Goal: Task Accomplishment & Management: Manage account settings

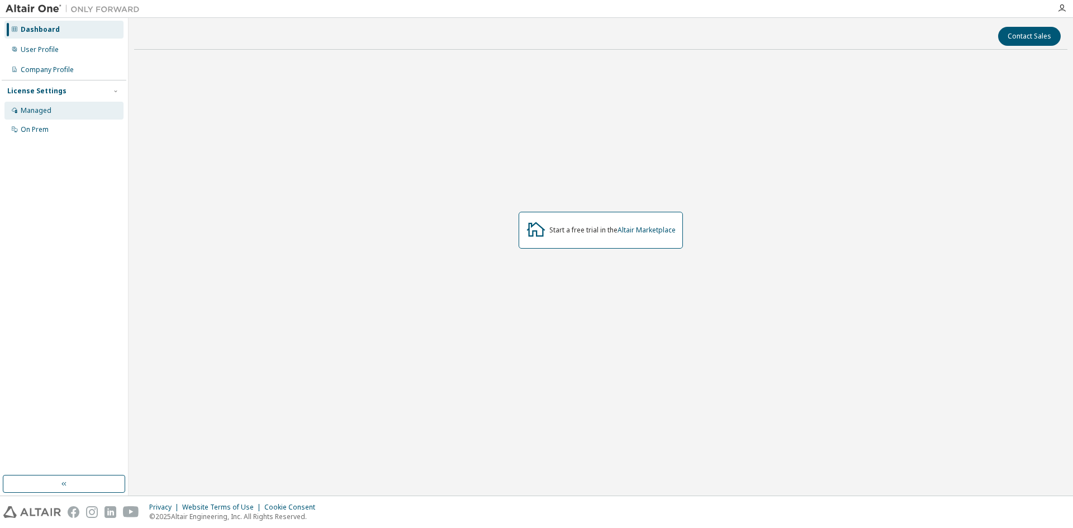
click at [53, 109] on div "Managed" at bounding box center [63, 111] width 119 height 18
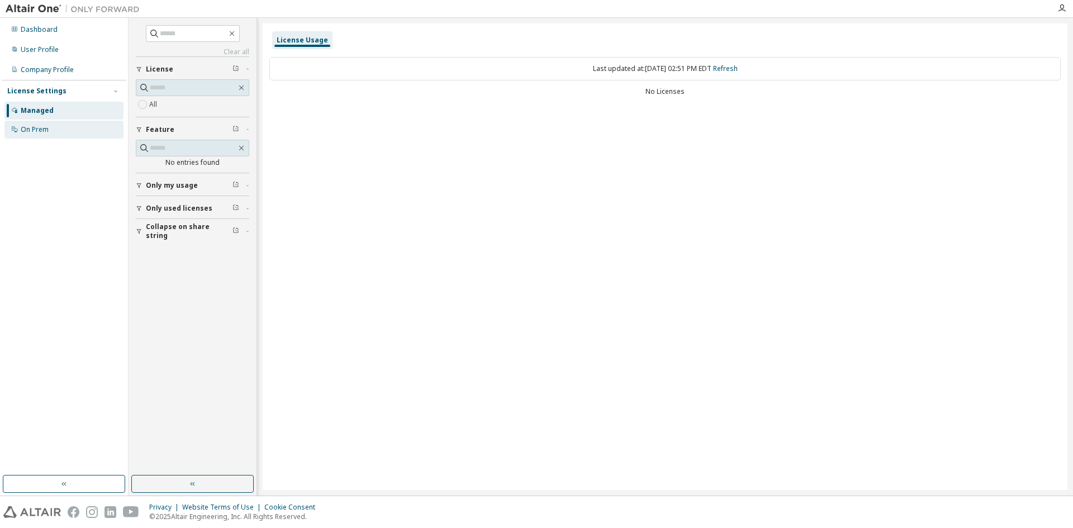
click at [43, 129] on div "On Prem" at bounding box center [35, 129] width 28 height 9
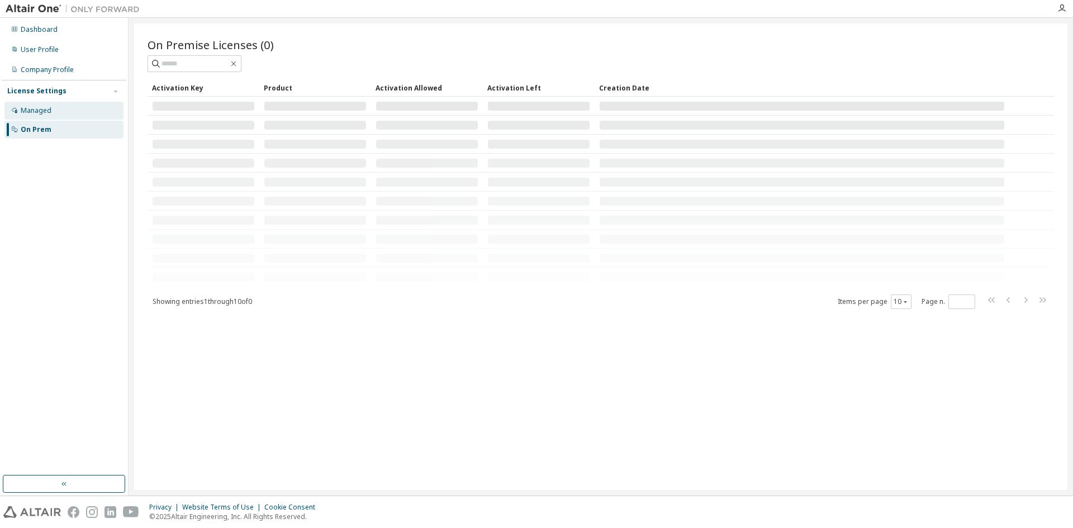
click at [51, 110] on div "Managed" at bounding box center [63, 111] width 119 height 18
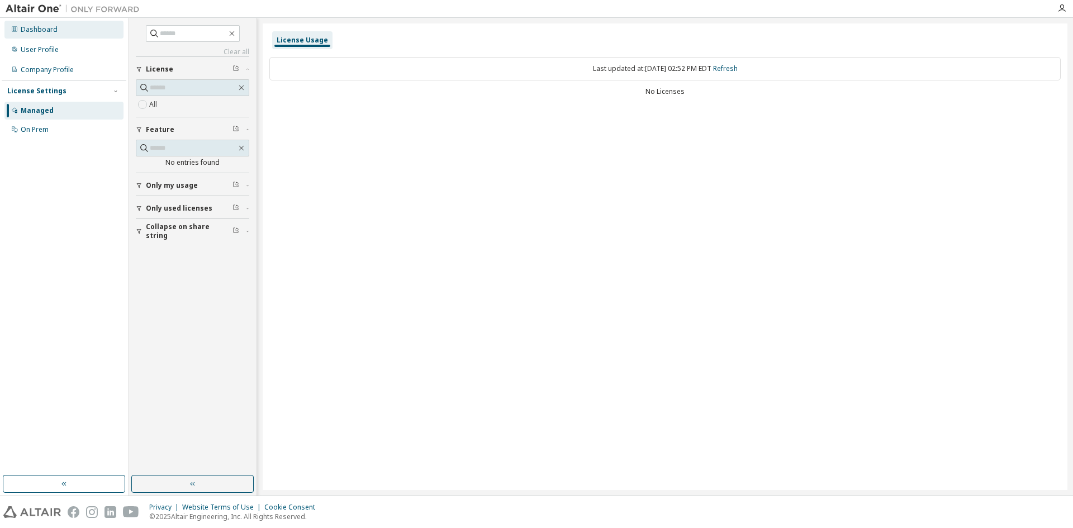
click at [38, 30] on div "Dashboard" at bounding box center [39, 29] width 37 height 9
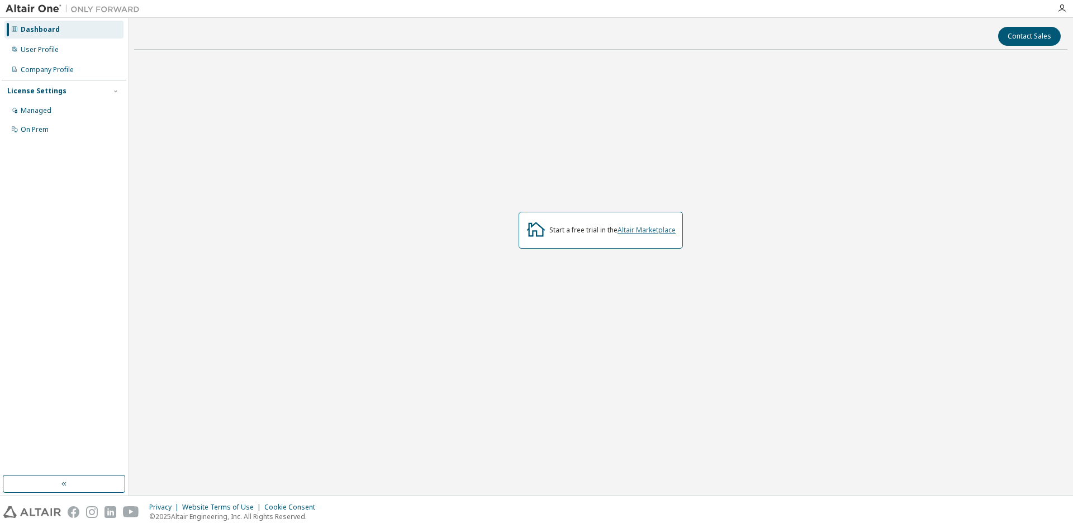
click at [642, 233] on link "Altair Marketplace" at bounding box center [647, 230] width 58 height 10
click at [32, 112] on div "Managed" at bounding box center [36, 110] width 31 height 9
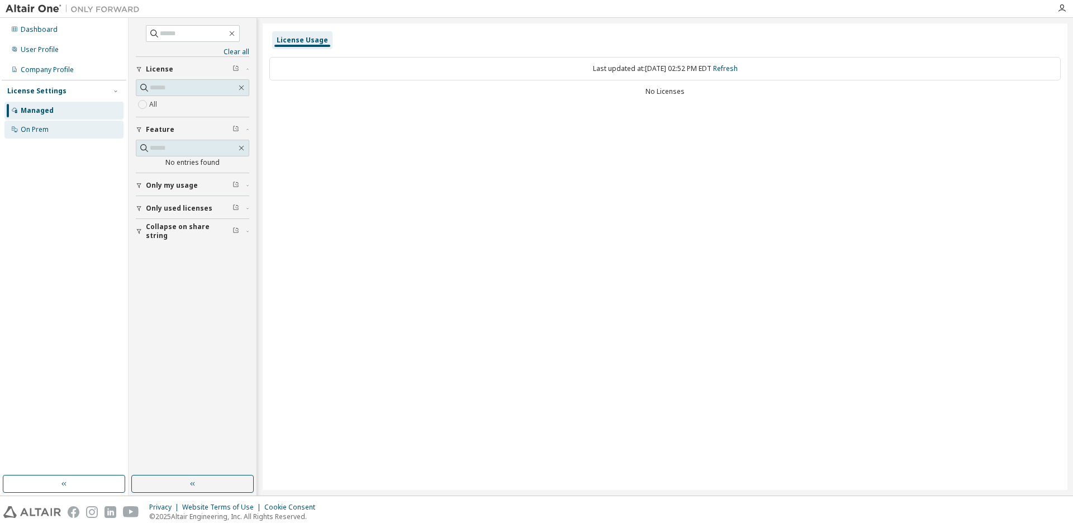
click at [54, 125] on div "On Prem" at bounding box center [63, 130] width 119 height 18
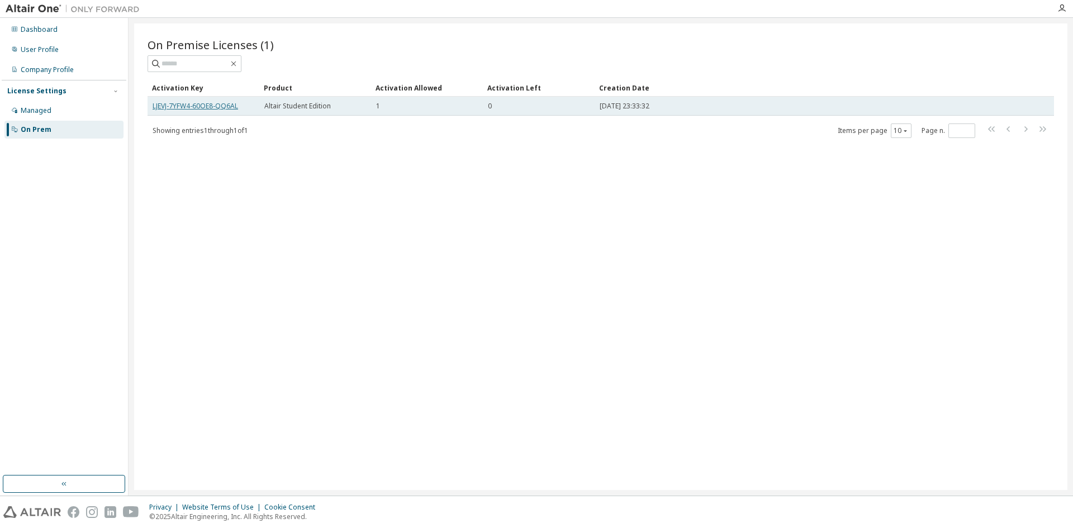
click at [187, 102] on link "LJEVJ-7YFW4-60OE8-QQ6AL" at bounding box center [196, 106] width 86 height 10
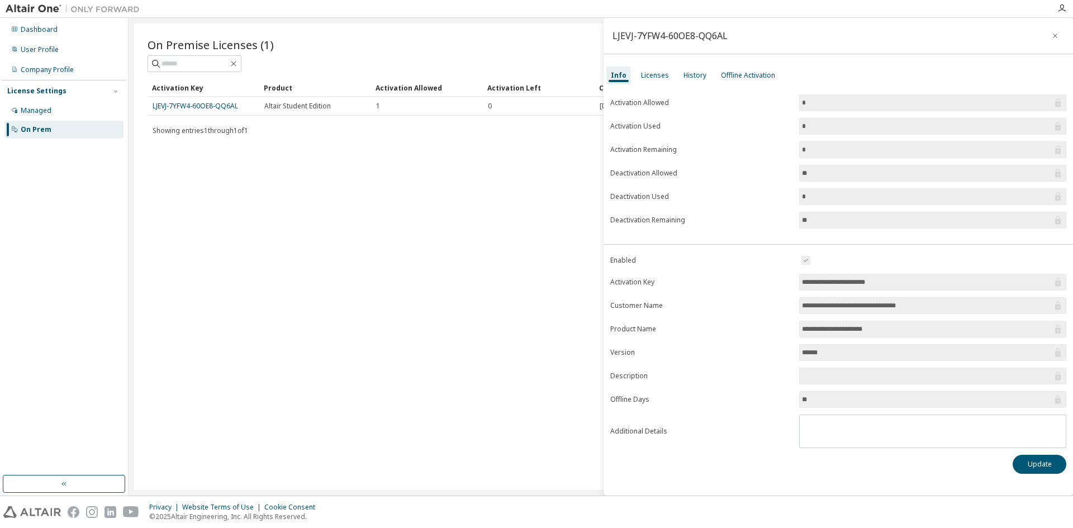
click at [827, 327] on input "**********" at bounding box center [927, 329] width 250 height 11
click at [647, 78] on div "Licenses" at bounding box center [655, 75] width 28 height 9
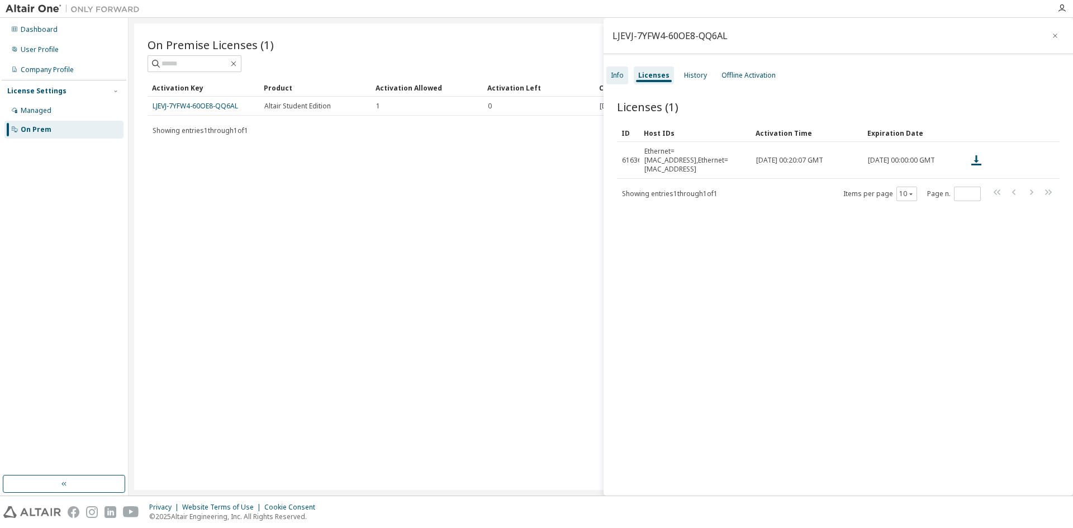
click at [619, 73] on div "Info" at bounding box center [617, 75] width 13 height 9
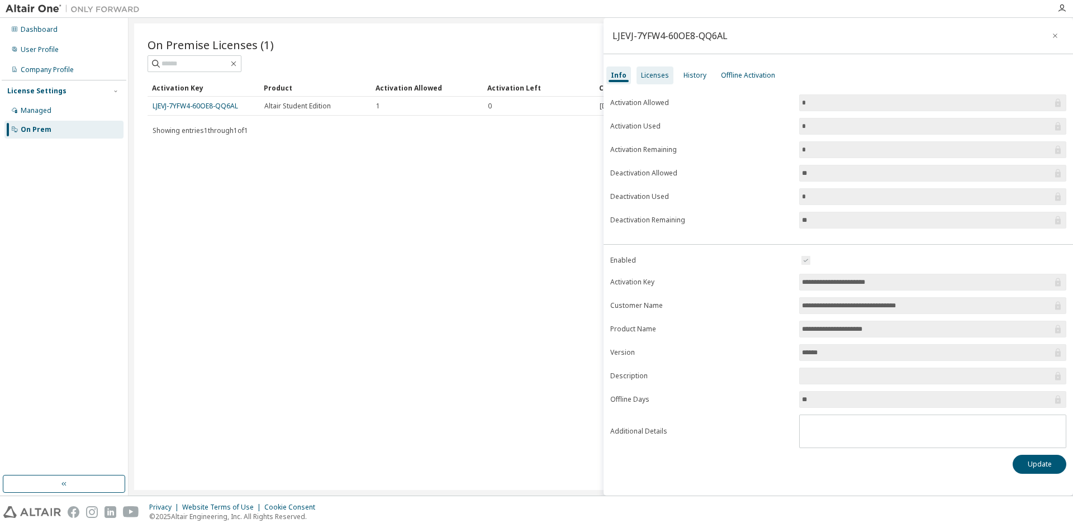
click at [656, 76] on div "Licenses" at bounding box center [655, 75] width 28 height 9
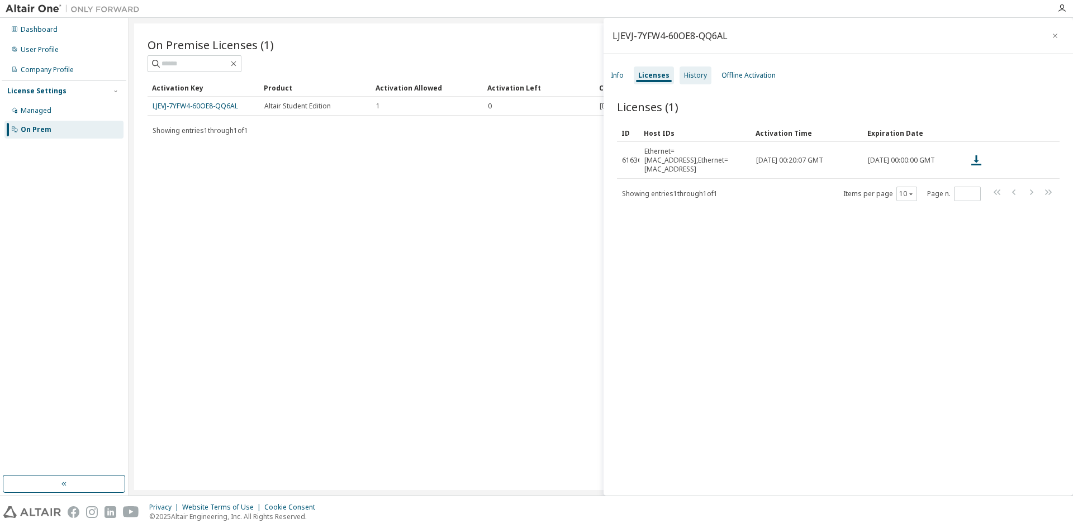
click at [704, 76] on div "History" at bounding box center [696, 76] width 32 height 18
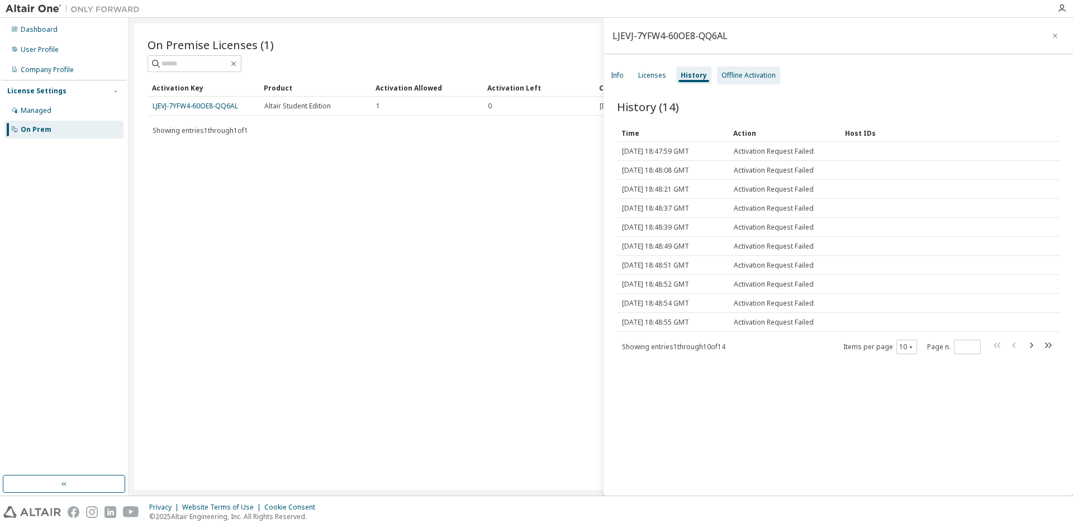
click at [734, 78] on div "Offline Activation" at bounding box center [749, 75] width 54 height 9
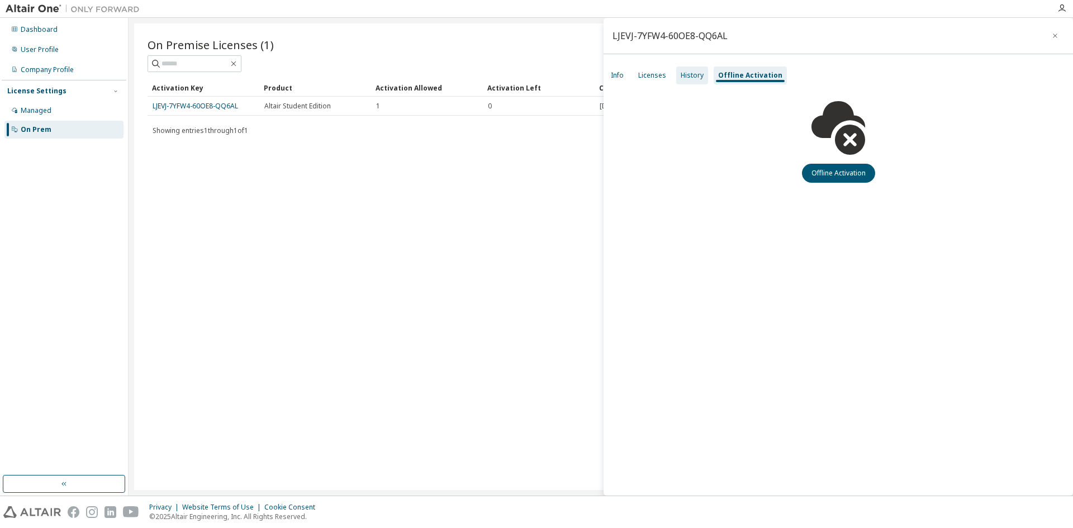
click at [697, 78] on div "History" at bounding box center [692, 75] width 23 height 9
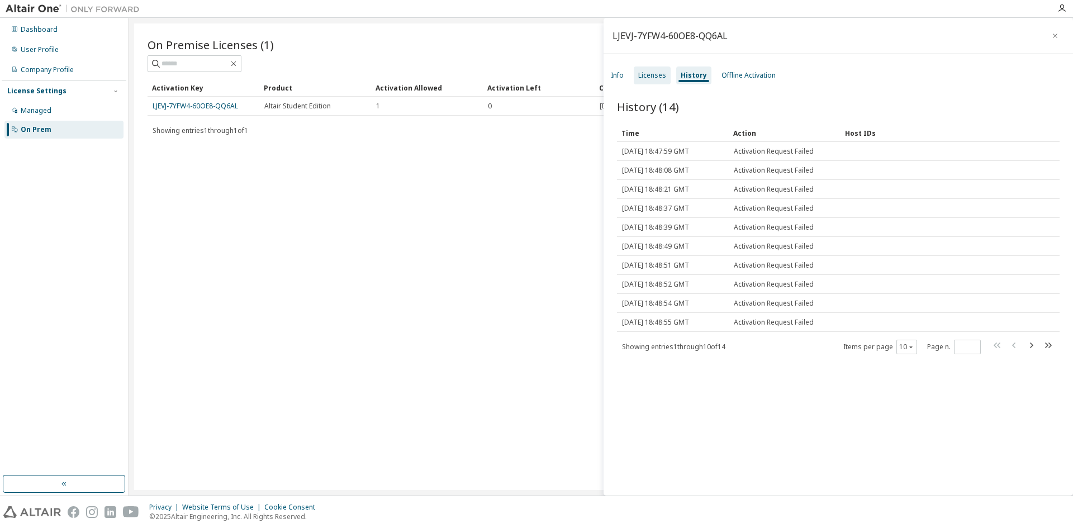
click at [638, 74] on div "Licenses" at bounding box center [652, 75] width 28 height 9
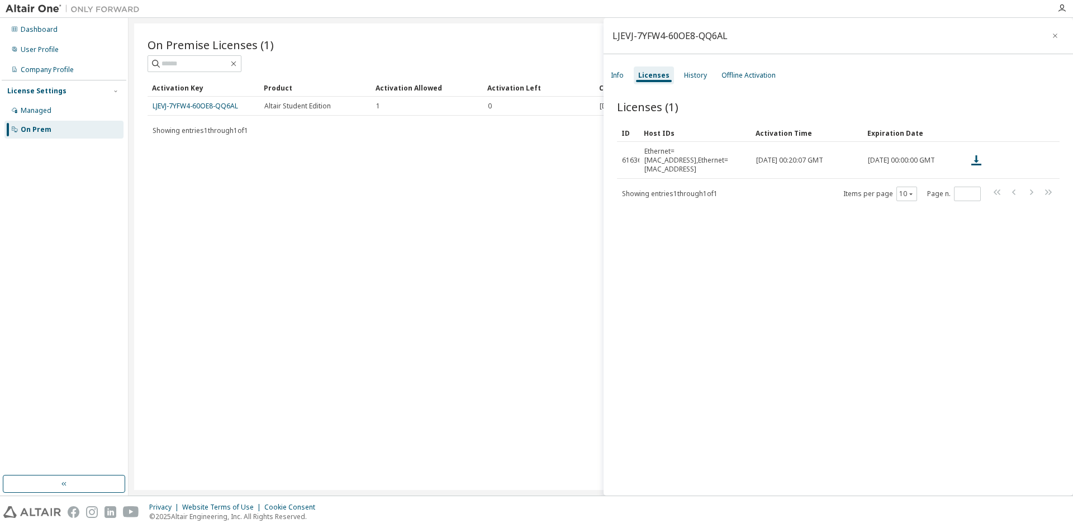
click at [605, 77] on div "Info Licenses History Offline Activation" at bounding box center [839, 75] width 470 height 20
click at [614, 71] on div "Info" at bounding box center [617, 75] width 13 height 9
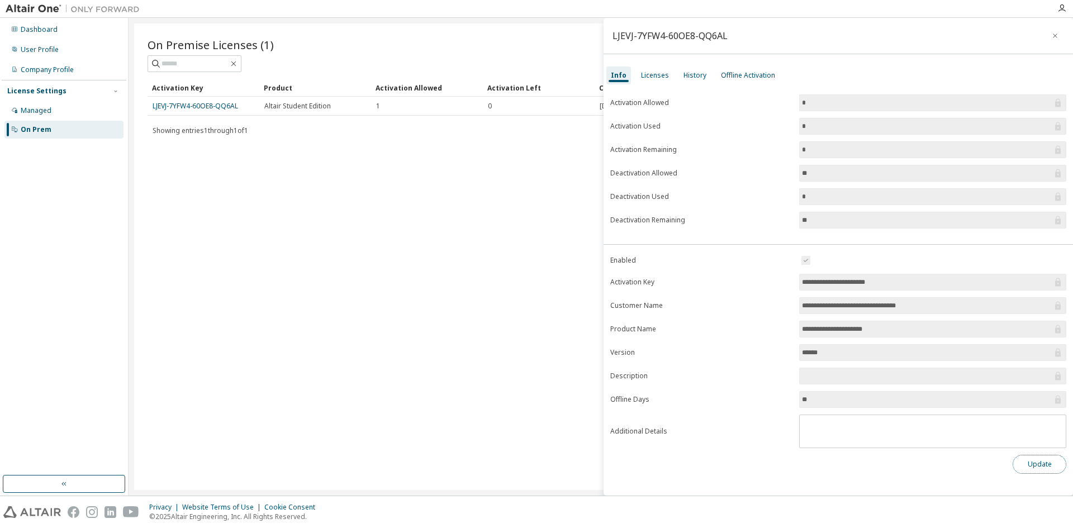
click at [1030, 463] on button "Update" at bounding box center [1040, 464] width 54 height 19
click at [1054, 490] on div "Wrong type of argument 'additional_info'. Expected type: <class 'str'>. Found: …" at bounding box center [980, 498] width 163 height 41
click at [1051, 488] on icon "button" at bounding box center [1049, 488] width 7 height 7
click at [532, 196] on div "On Premise Licenses (1) Clear Load Save Save As Field Operator Value Select fil…" at bounding box center [600, 256] width 933 height 467
click at [646, 72] on div "Licenses" at bounding box center [655, 75] width 28 height 9
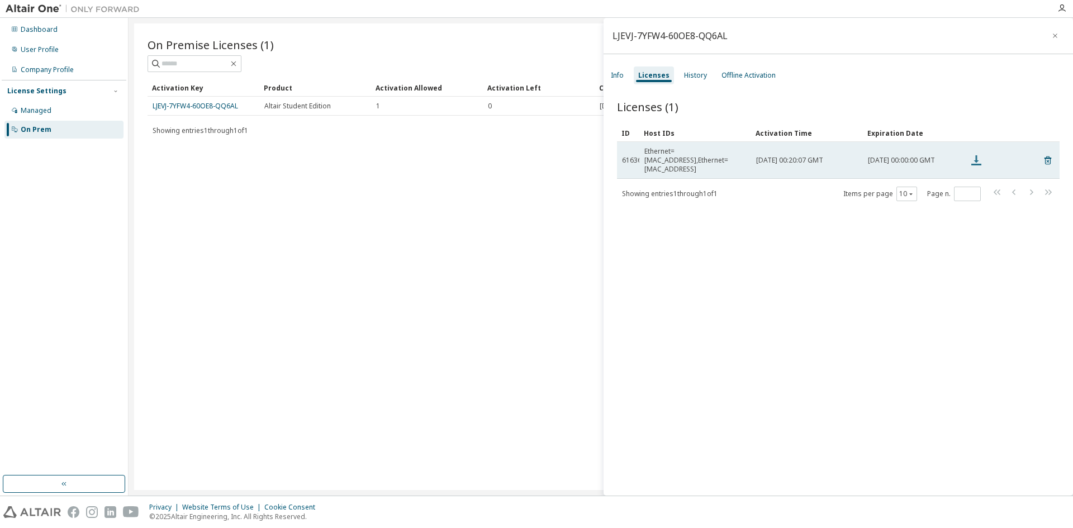
click at [974, 156] on icon at bounding box center [976, 160] width 13 height 13
click at [1045, 157] on icon at bounding box center [1048, 161] width 7 height 8
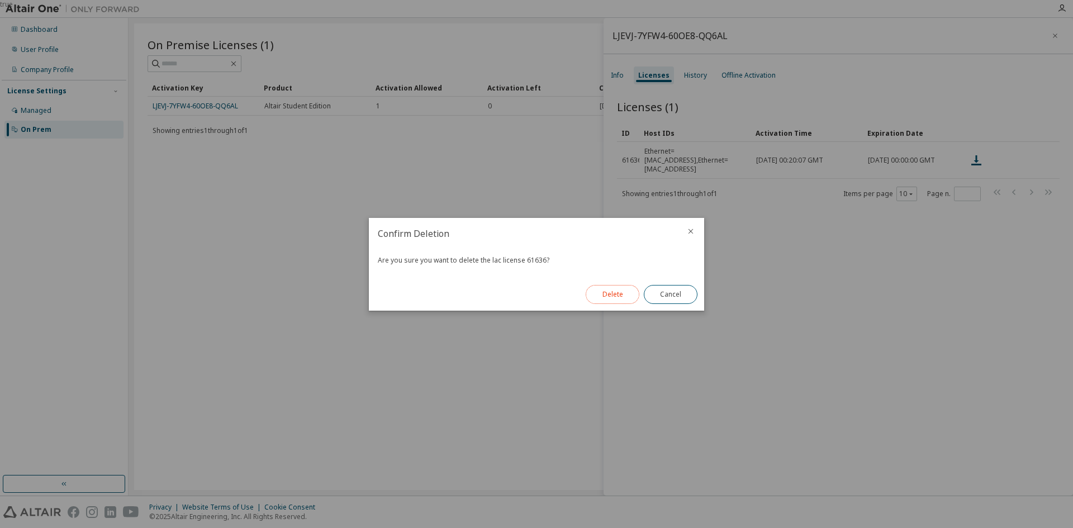
click at [612, 293] on button "Delete" at bounding box center [613, 294] width 54 height 19
click at [668, 291] on button "Close" at bounding box center [671, 294] width 54 height 19
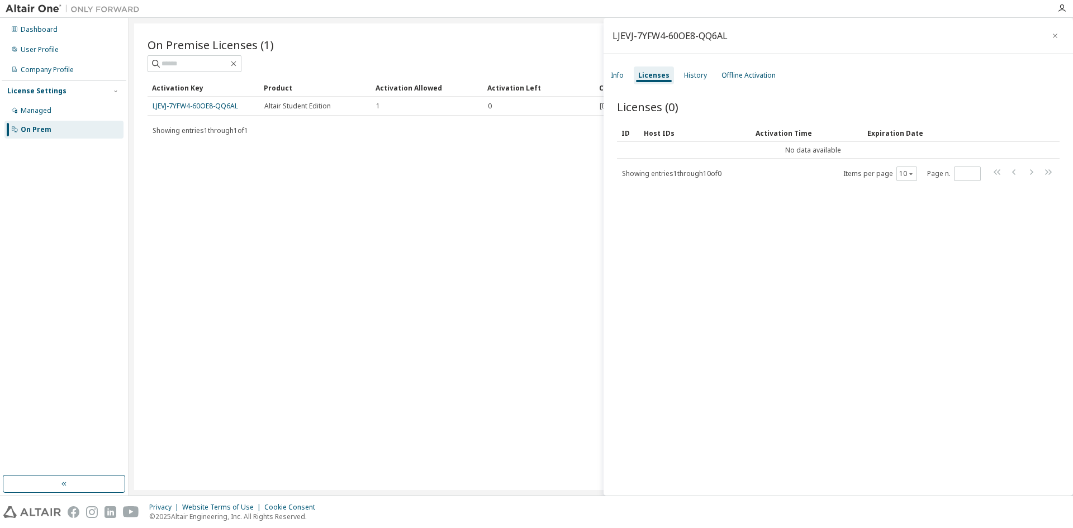
click at [492, 230] on div "On Premise Licenses (1) Clear Load Save Save As Field Operator Value Select fil…" at bounding box center [600, 256] width 933 height 467
click at [1051, 34] on icon "button" at bounding box center [1055, 35] width 8 height 9
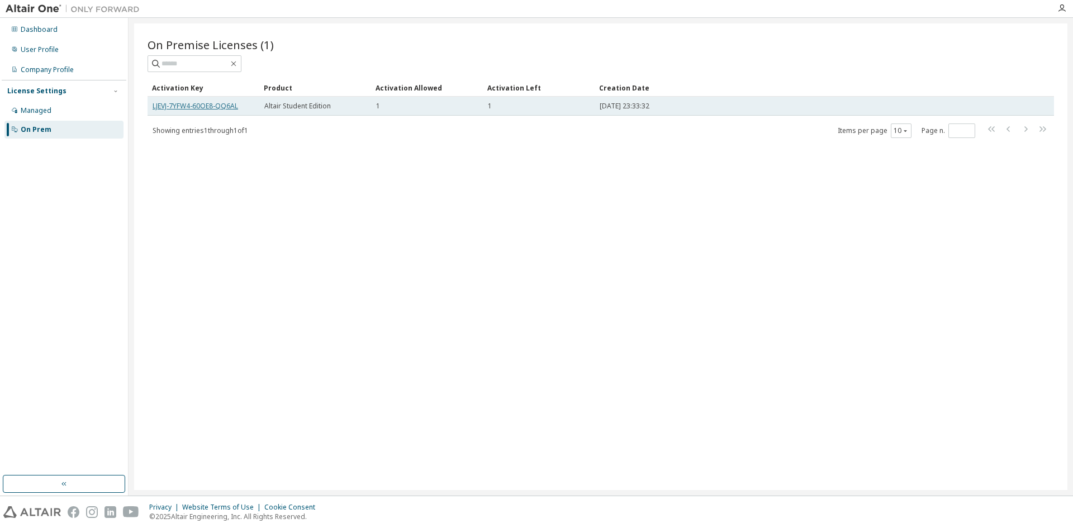
click at [195, 104] on link "LJEVJ-7YFW4-60OE8-QQ6AL" at bounding box center [196, 106] width 86 height 10
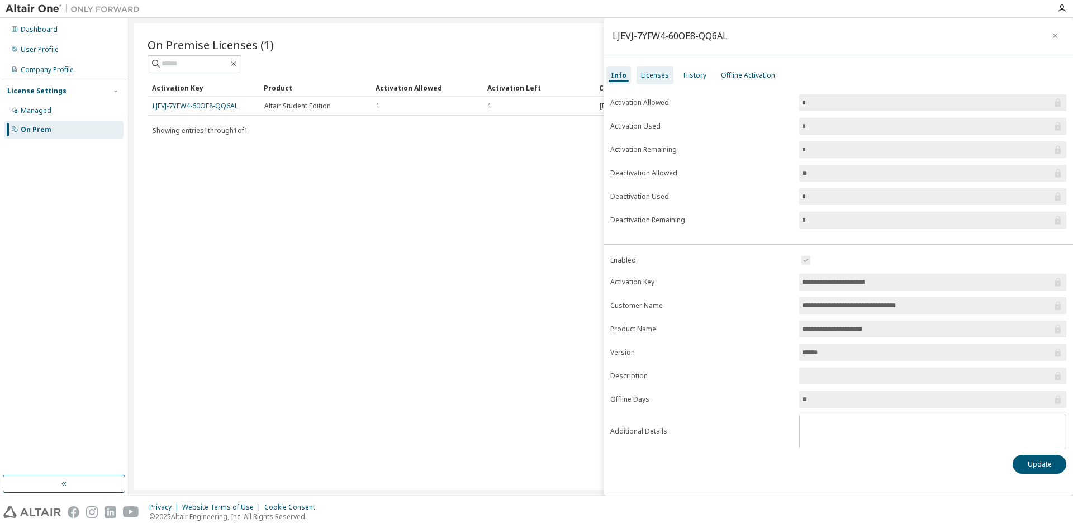
click at [658, 79] on div "Licenses" at bounding box center [655, 75] width 28 height 9
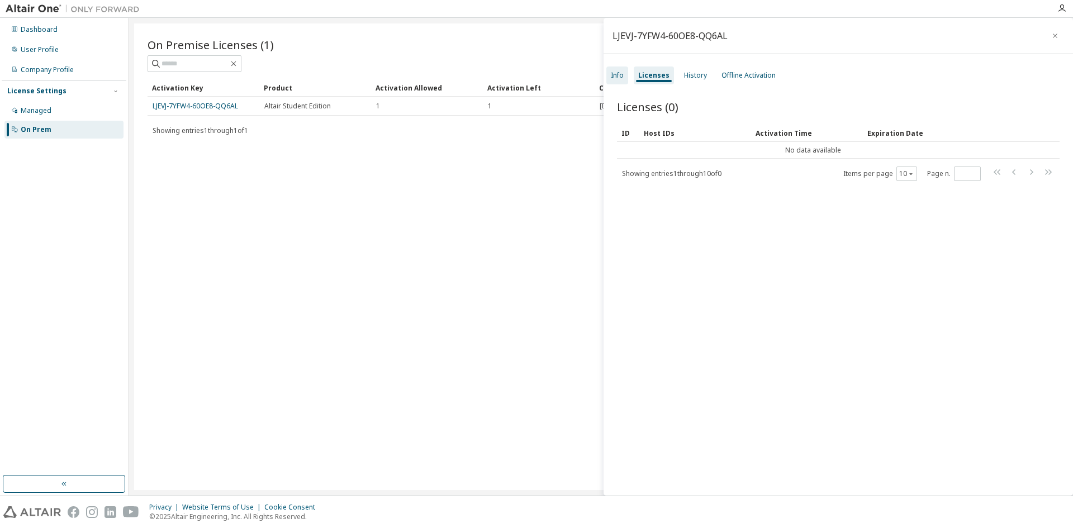
click at [620, 76] on div "Info" at bounding box center [617, 75] width 13 height 9
